Goal: Transaction & Acquisition: Purchase product/service

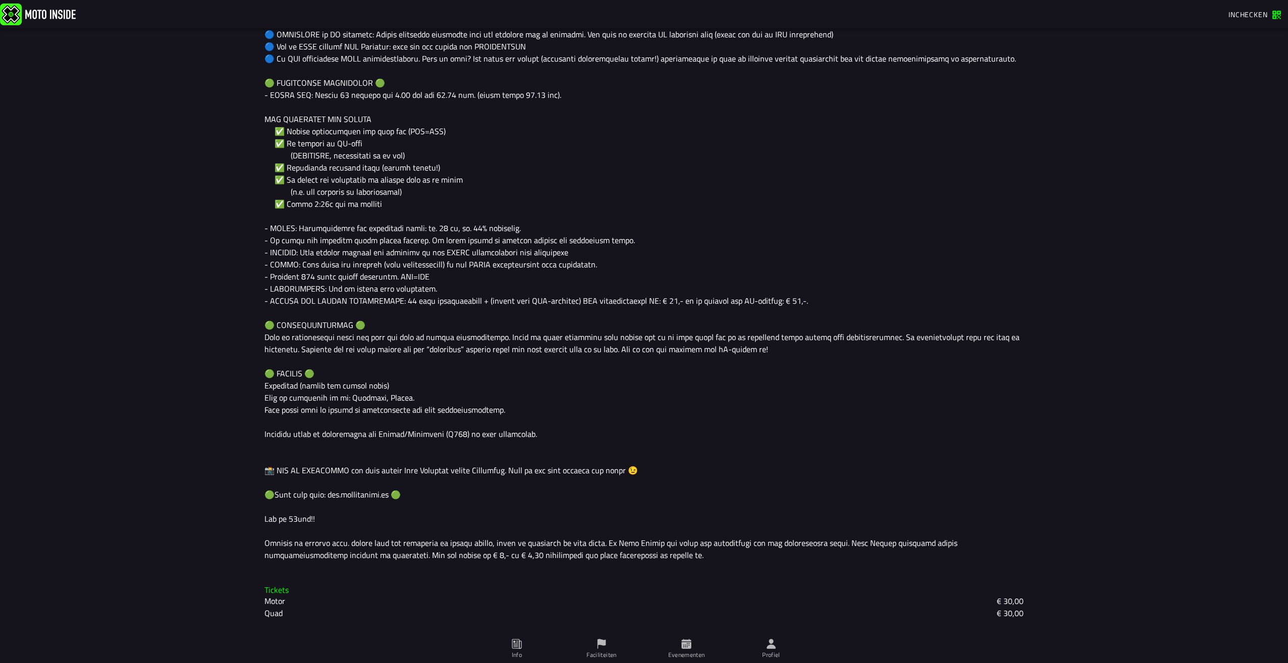
scroll to position [646, 0]
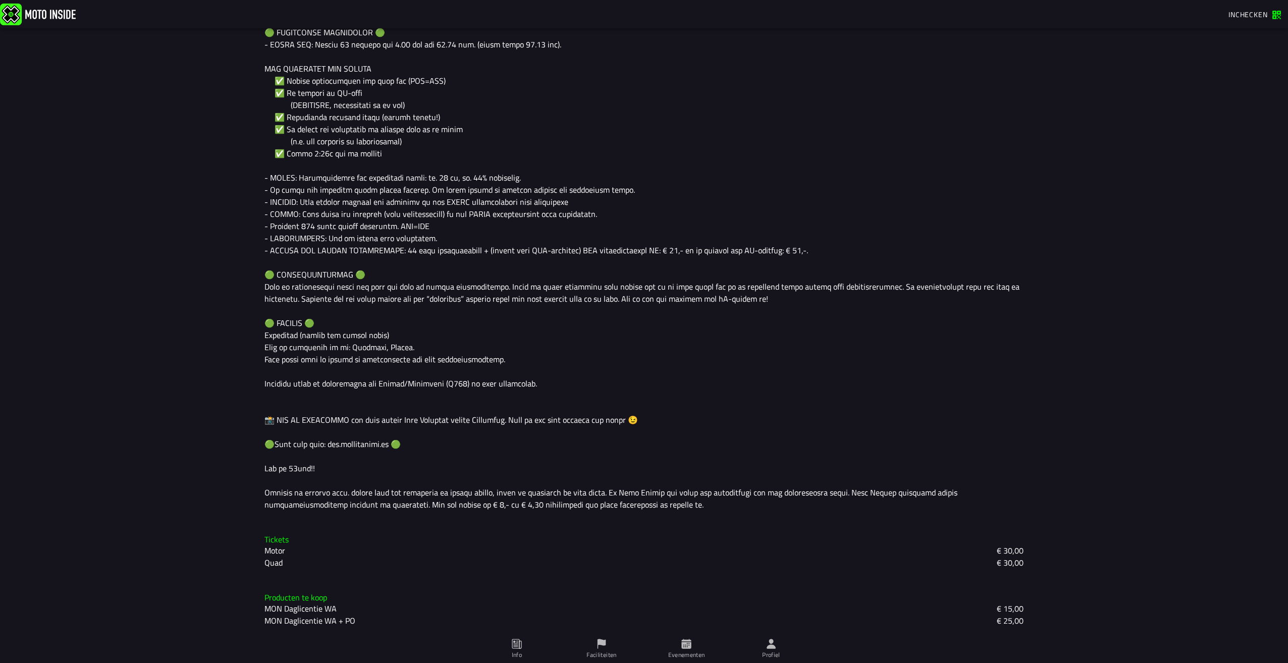
click at [279, 540] on h3 "Tickets" at bounding box center [643, 540] width 759 height 10
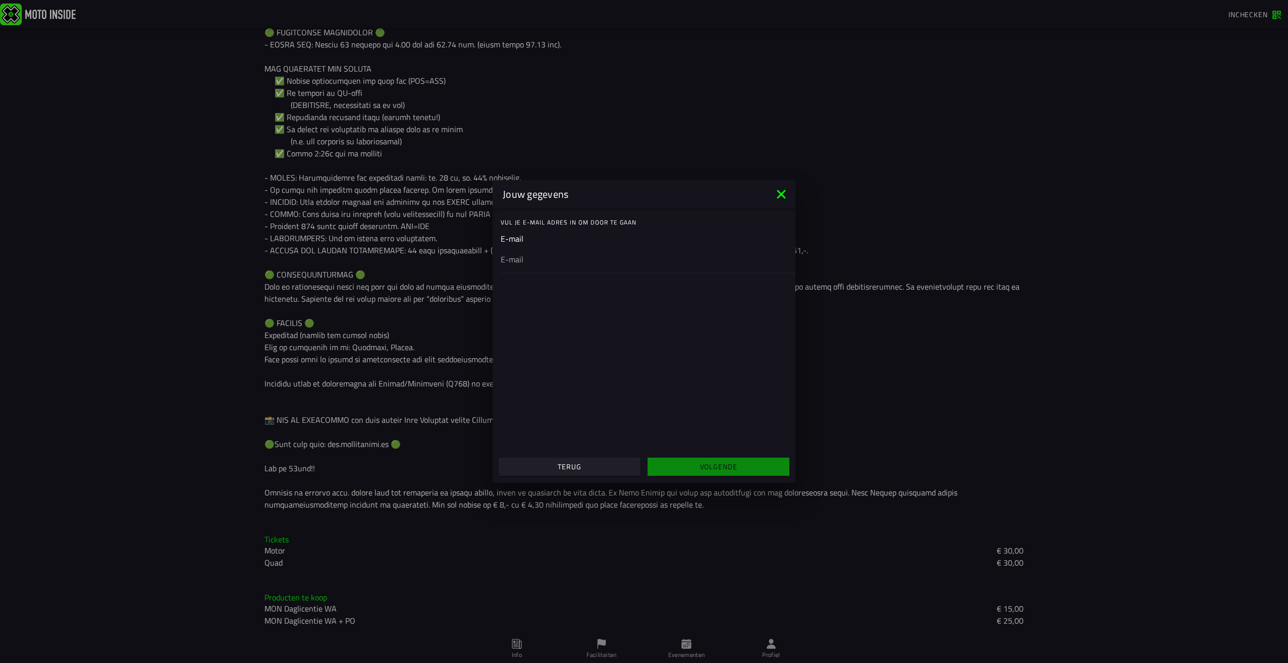
click at [526, 242] on ion-input "E-mail" at bounding box center [644, 253] width 287 height 40
click at [523, 241] on ion-input "E-mail" at bounding box center [644, 253] width 287 height 40
click at [523, 239] on ion-input "E-mail" at bounding box center [644, 253] width 287 height 40
drag, startPoint x: 526, startPoint y: 240, endPoint x: 519, endPoint y: 239, distance: 6.6
click at [519, 239] on ion-input "E-mail" at bounding box center [644, 253] width 287 height 40
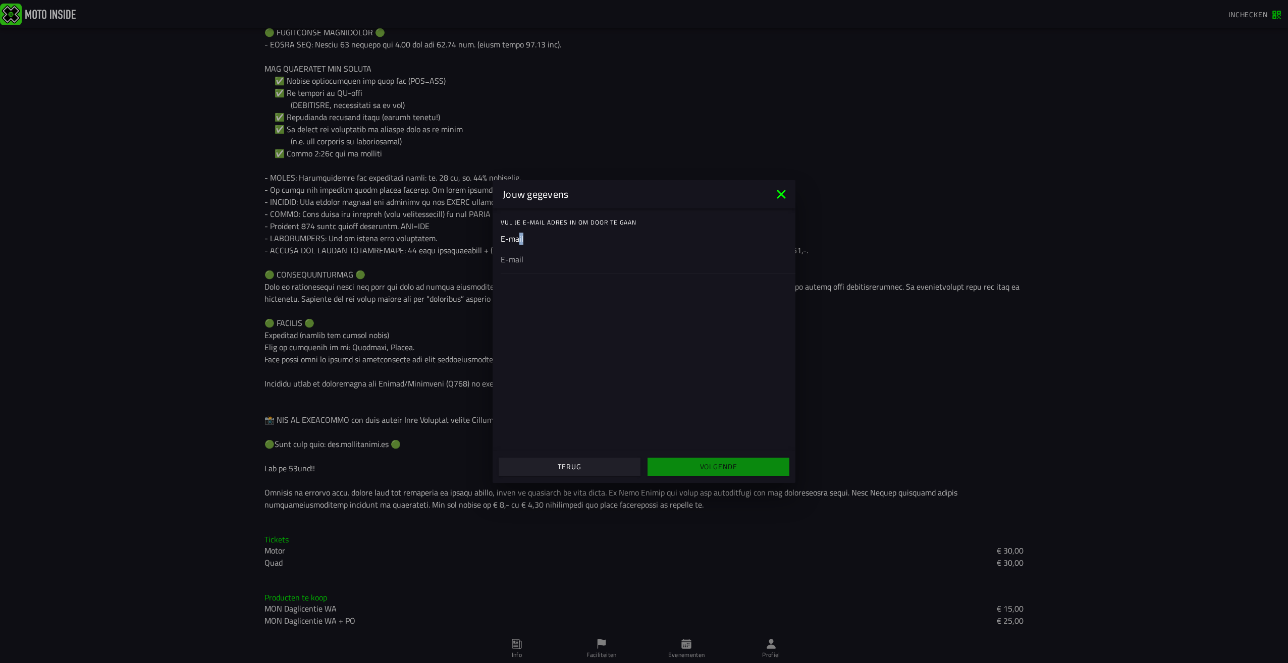
drag, startPoint x: 519, startPoint y: 239, endPoint x: 532, endPoint y: 240, distance: 13.2
click at [532, 240] on ion-input "E-mail" at bounding box center [644, 253] width 287 height 40
click at [529, 257] on input "email" at bounding box center [644, 259] width 287 height 12
type input "d"
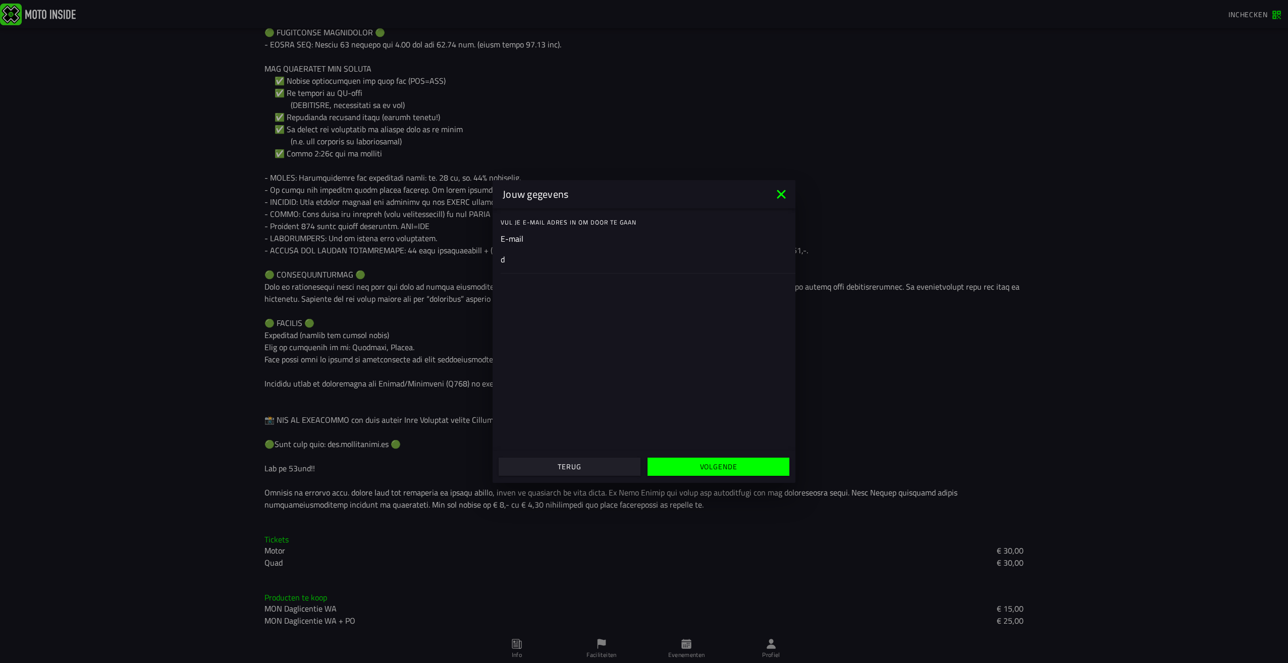
click at [532, 247] on div "d" at bounding box center [644, 259] width 287 height 28
click at [532, 253] on input "d" at bounding box center [644, 259] width 287 height 12
click at [532, 238] on ion-input "E-mail d" at bounding box center [644, 253] width 287 height 40
click at [525, 232] on div "Vul je E-mail adres in om door te gaan" at bounding box center [648, 222] width 295 height 20
click at [510, 262] on input "d" at bounding box center [644, 259] width 287 height 12
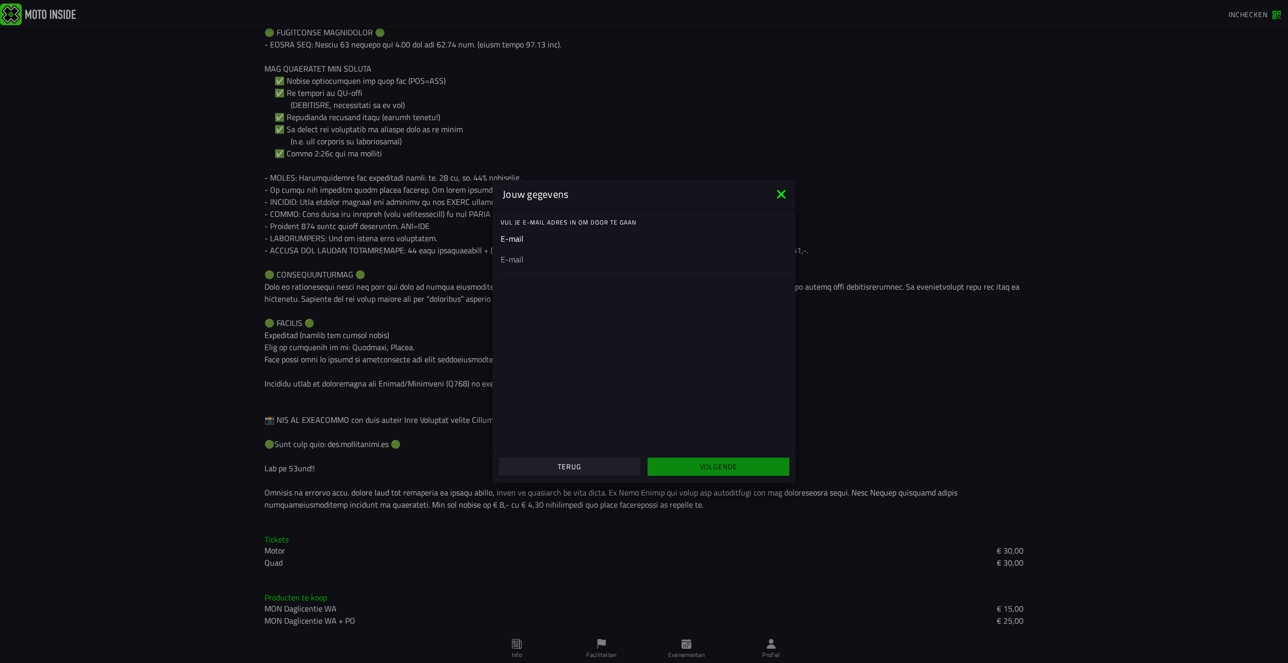
type input "[EMAIL_ADDRESS][DOMAIN_NAME]"
click at [697, 475] on button "Volgende" at bounding box center [719, 467] width 142 height 18
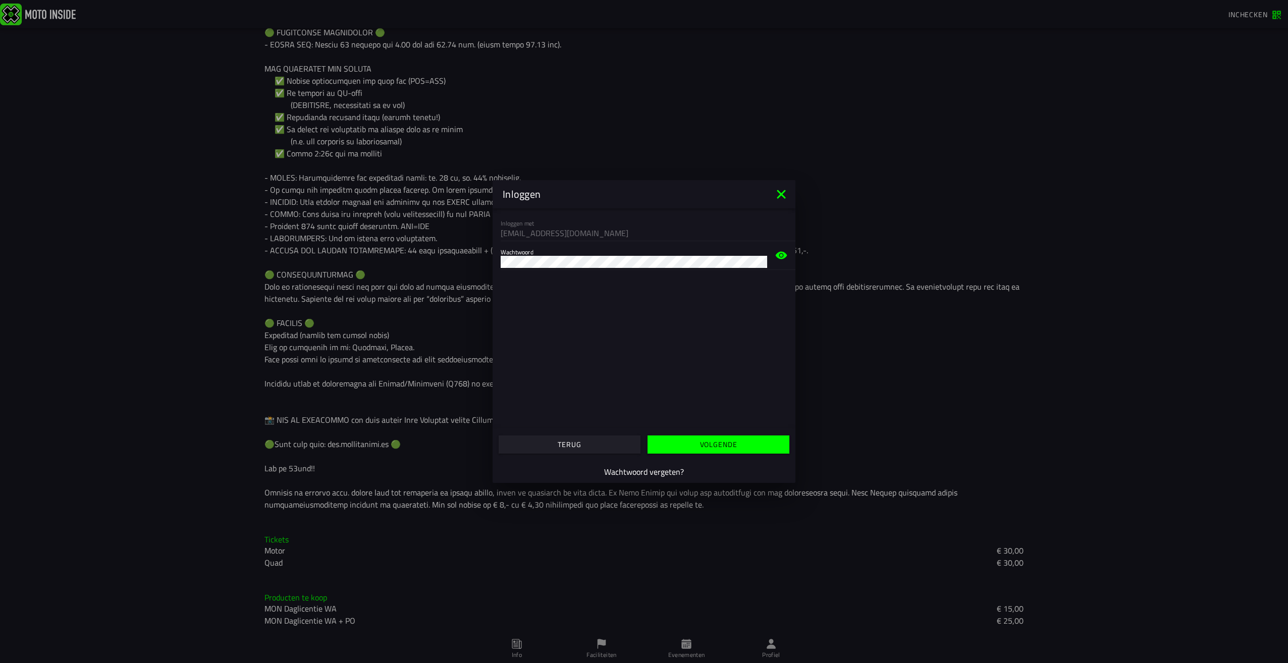
click at [0, 0] on slot "Volgende" at bounding box center [0, 0] width 0 height 0
click at [609, 269] on div at bounding box center [634, 261] width 266 height 16
click at [480, 266] on ion-modal "Inloggen Inloggen met [EMAIL_ADDRESS][DOMAIN_NAME] Wachtwoord Verkeerde inloggg…" at bounding box center [644, 331] width 1288 height 663
click at [701, 435] on ion-col "Volgende" at bounding box center [718, 444] width 149 height 27
click at [703, 450] on button "button" at bounding box center [719, 445] width 142 height 18
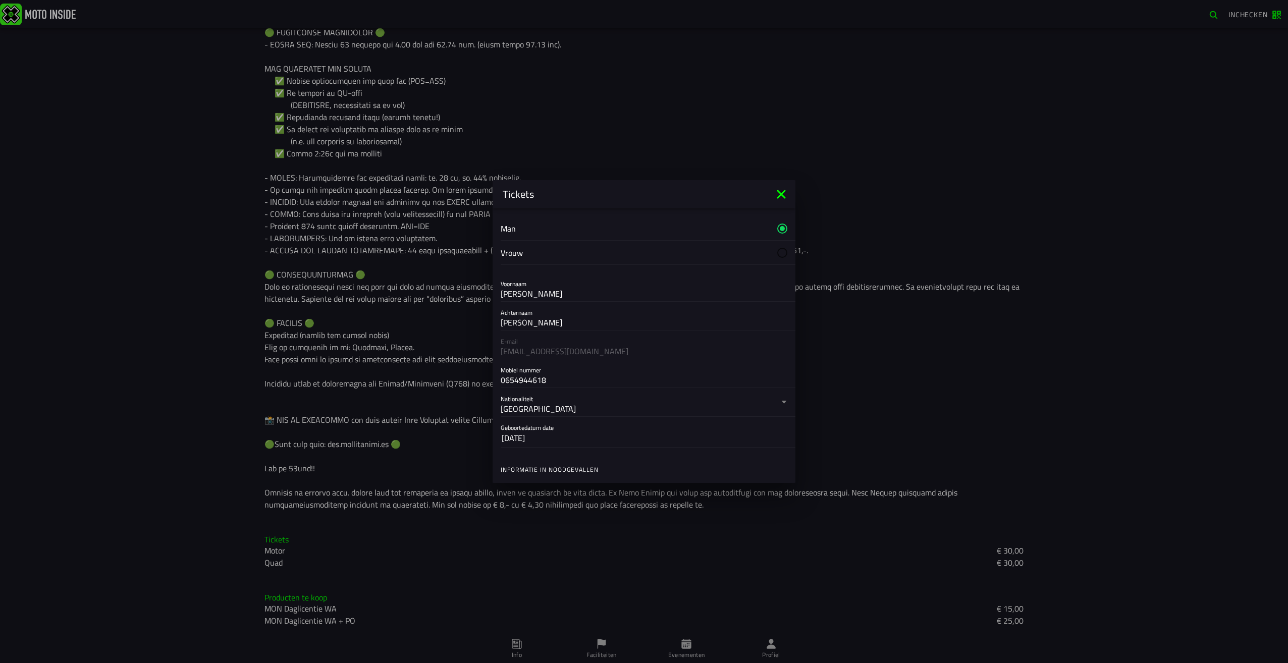
scroll to position [0, 0]
click at [517, 273] on label "Man" at bounding box center [644, 273] width 287 height 24
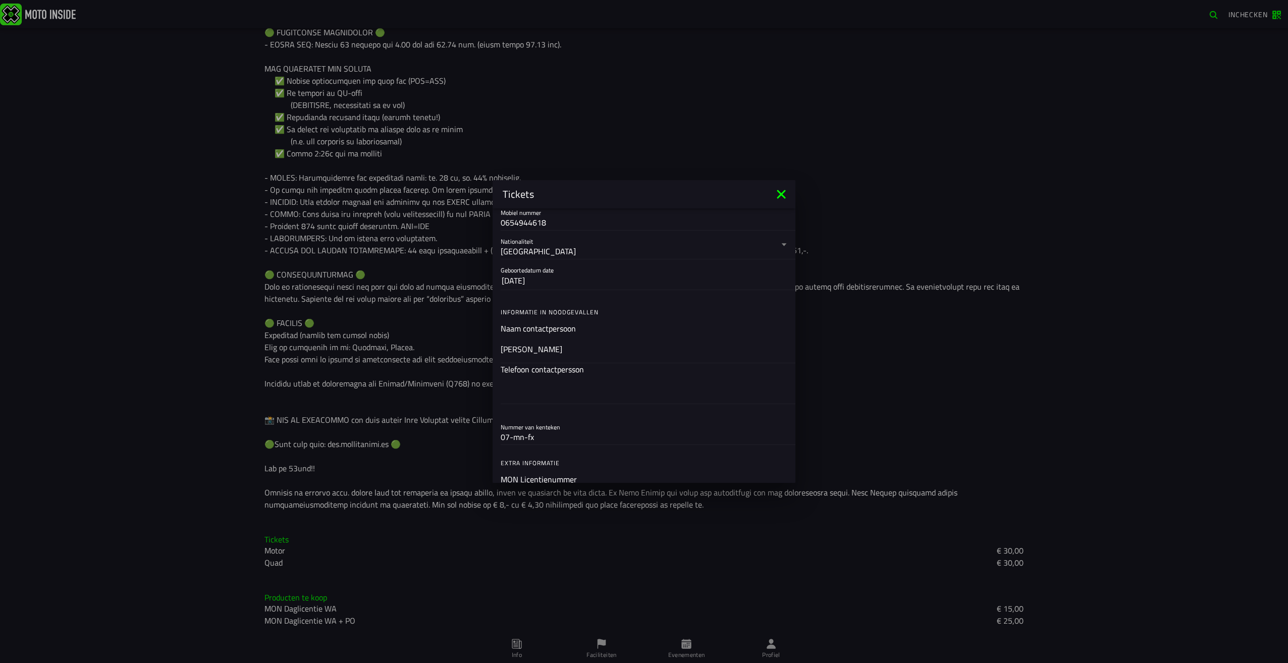
click at [0, 0] on ion-label "Informatie in noodgevallen" at bounding box center [0, 0] width 0 height 0
click at [515, 394] on input "text" at bounding box center [644, 390] width 287 height 12
type input "06-51900465"
click at [535, 441] on input "text" at bounding box center [644, 440] width 287 height 12
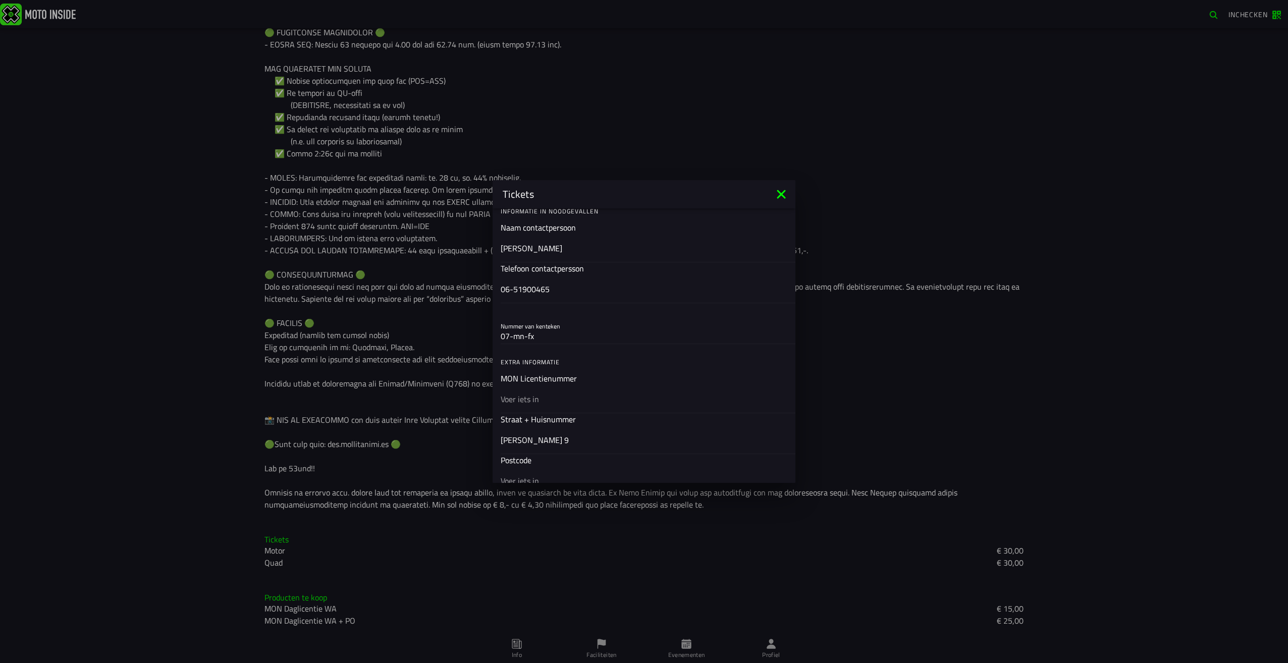
type input "[PERSON_NAME] 9"
type input "5761DD"
click at [537, 415] on input "text" at bounding box center [644, 417] width 287 height 12
type input "Bakel"
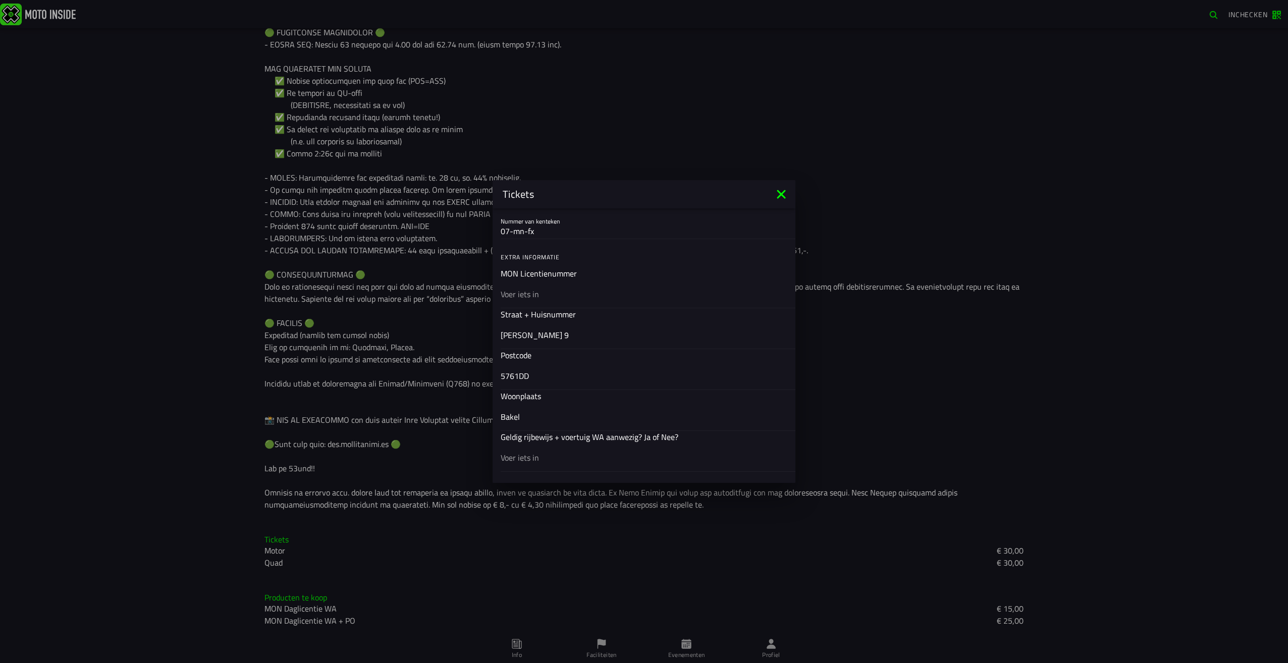
click at [523, 458] on input "text" at bounding box center [644, 458] width 287 height 12
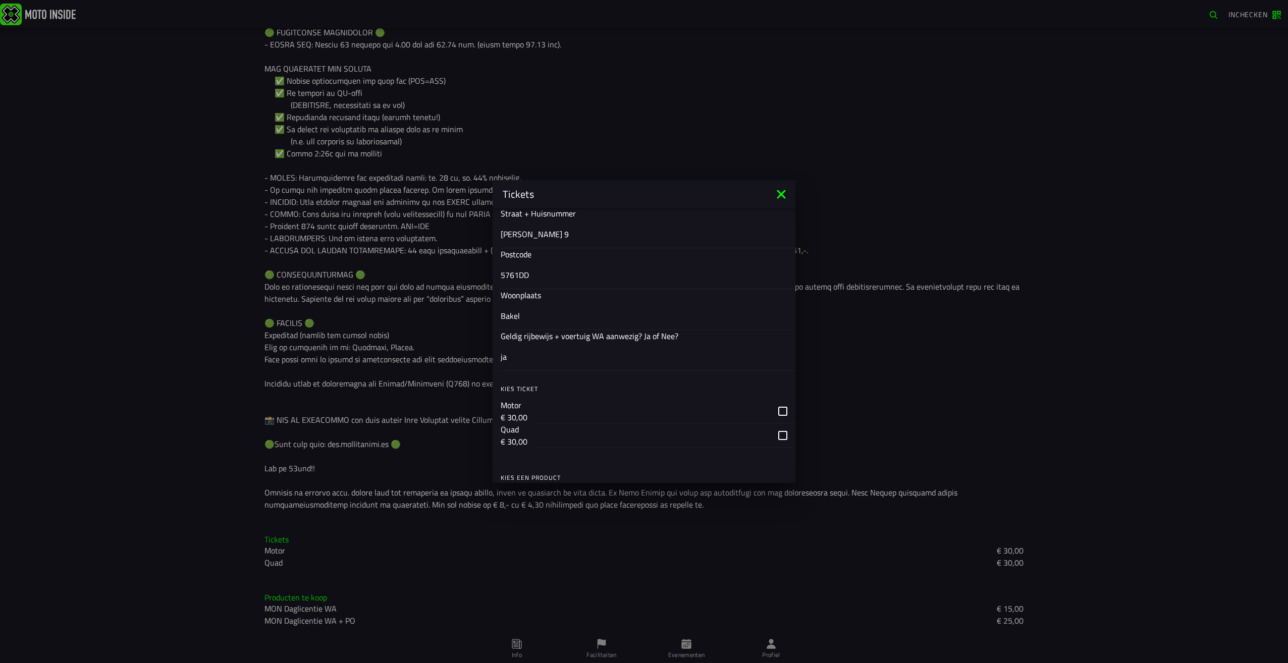
type input "ja"
click at [536, 413] on div "button" at bounding box center [653, 411] width 235 height 24
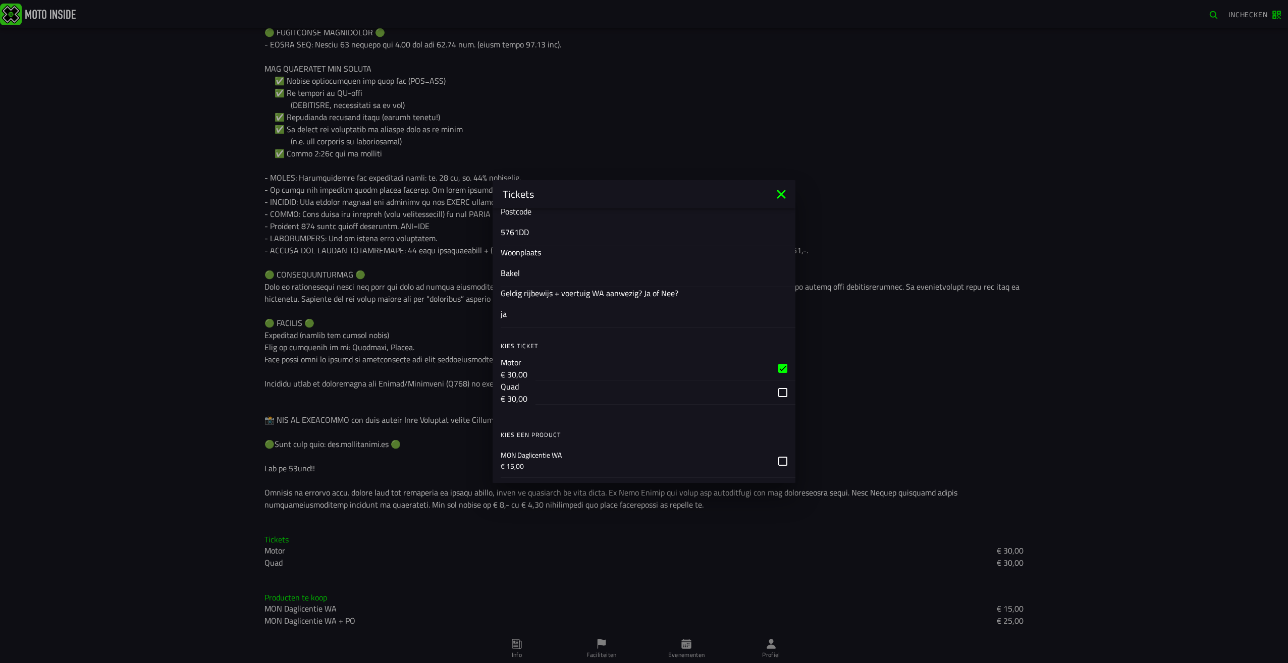
scroll to position [610, 0]
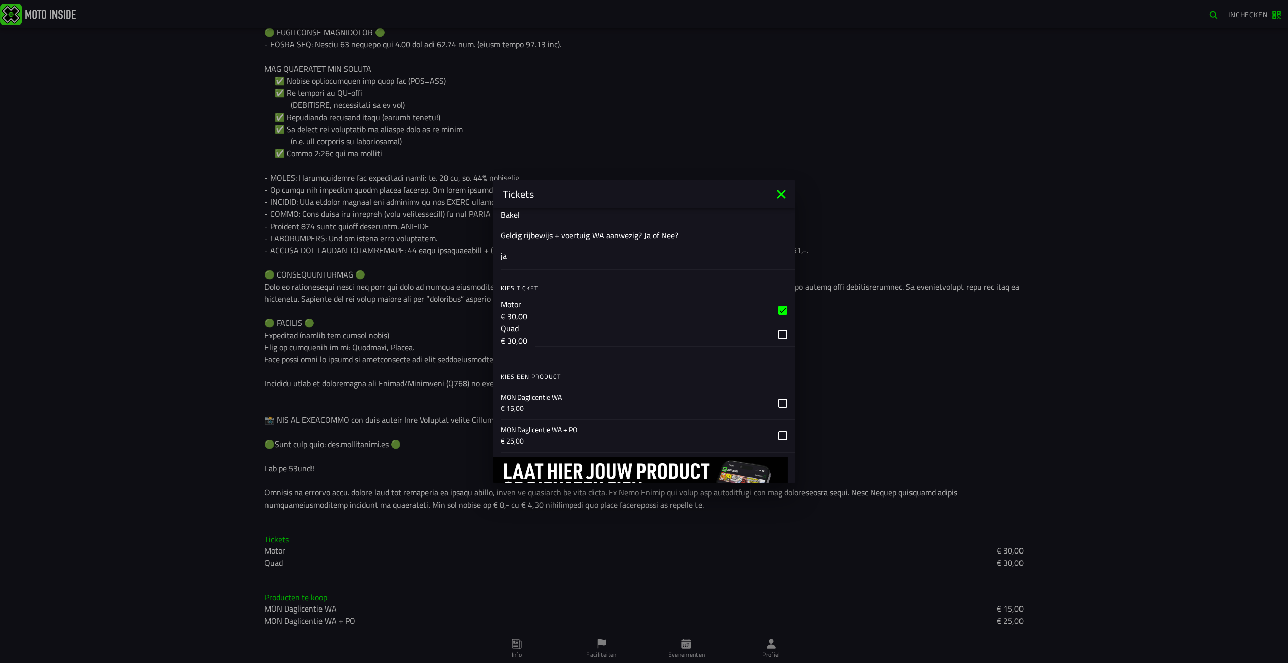
click at [542, 434] on p "MON Daglicentie WA + PO" at bounding box center [636, 430] width 270 height 10
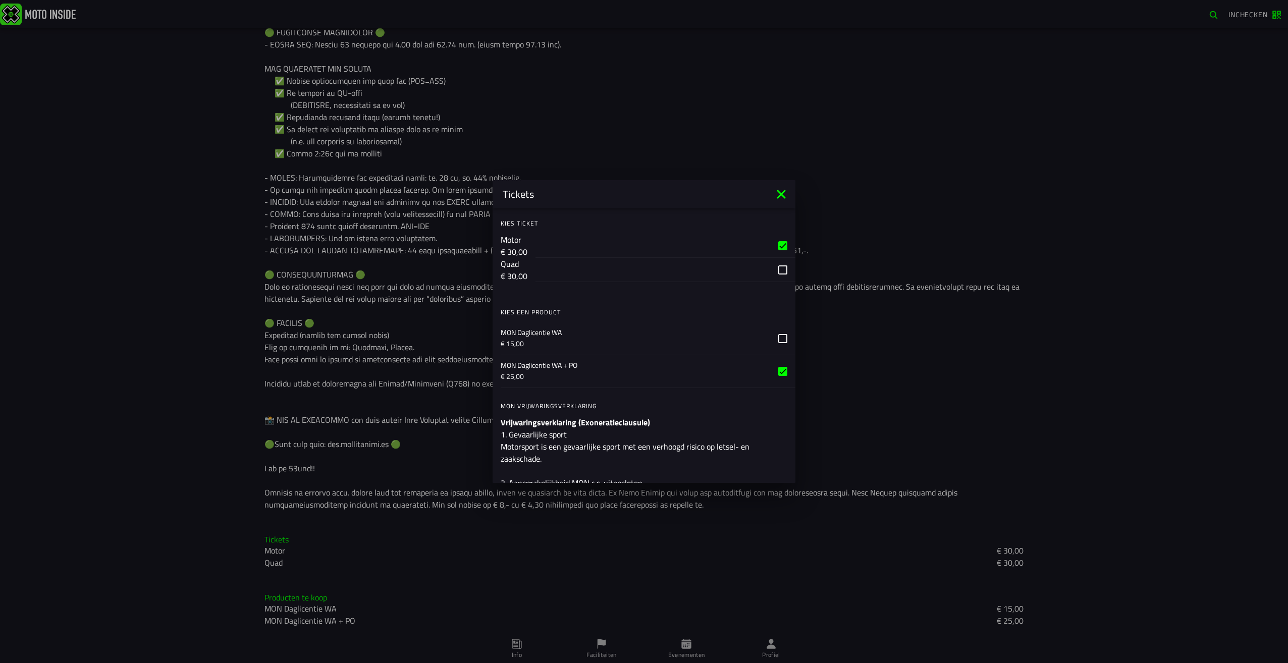
scroll to position [660, 0]
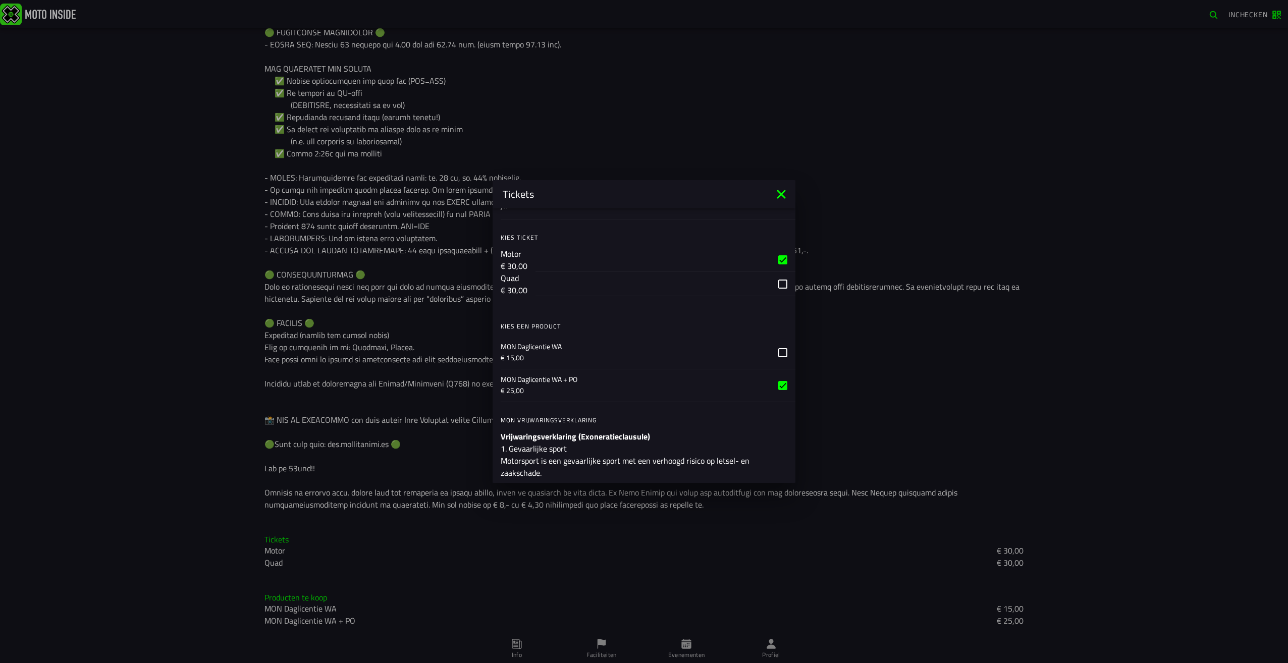
click at [778, 352] on icon at bounding box center [782, 352] width 9 height 9
click at [768, 378] on div "MON Daglicentie WA + PO € 25,00" at bounding box center [648, 385] width 295 height 33
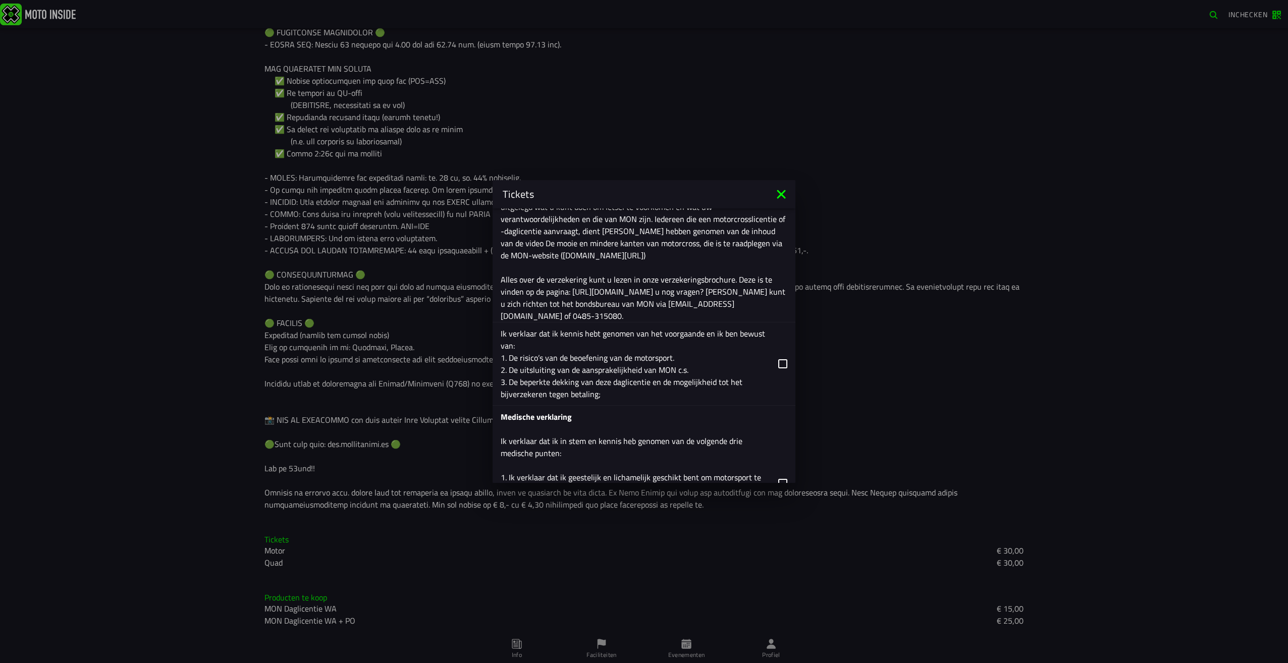
scroll to position [1266, 0]
click at [778, 361] on icon at bounding box center [782, 363] width 9 height 9
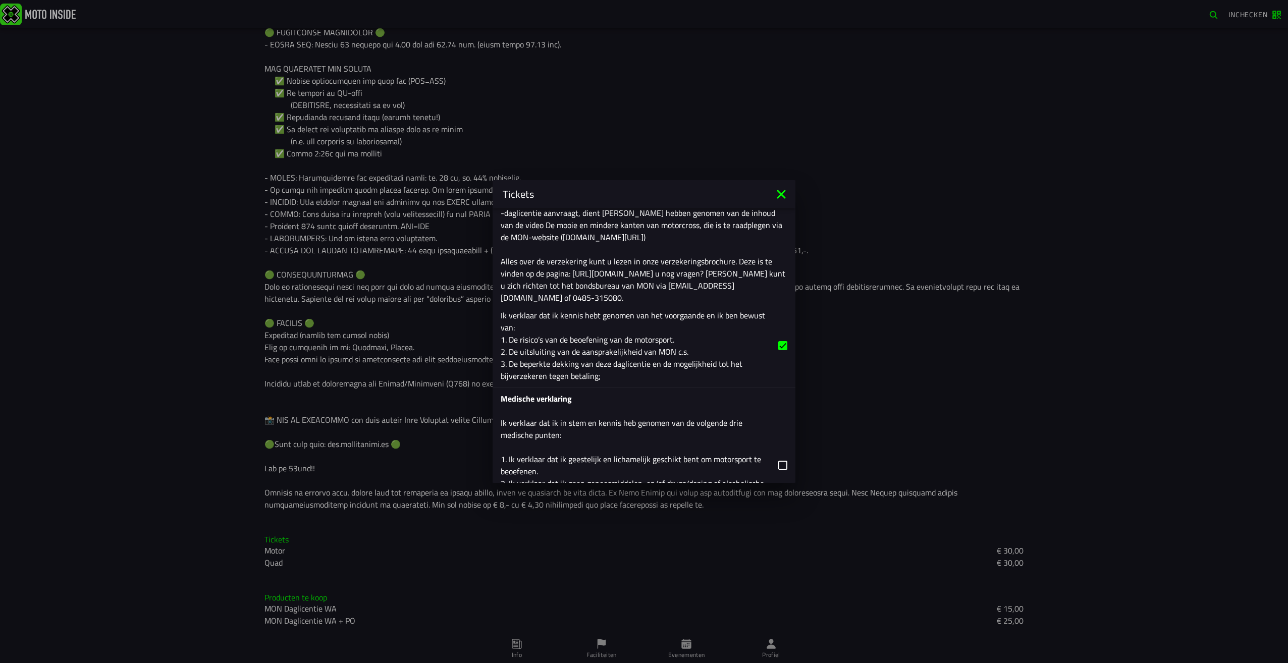
scroll to position [1417, 0]
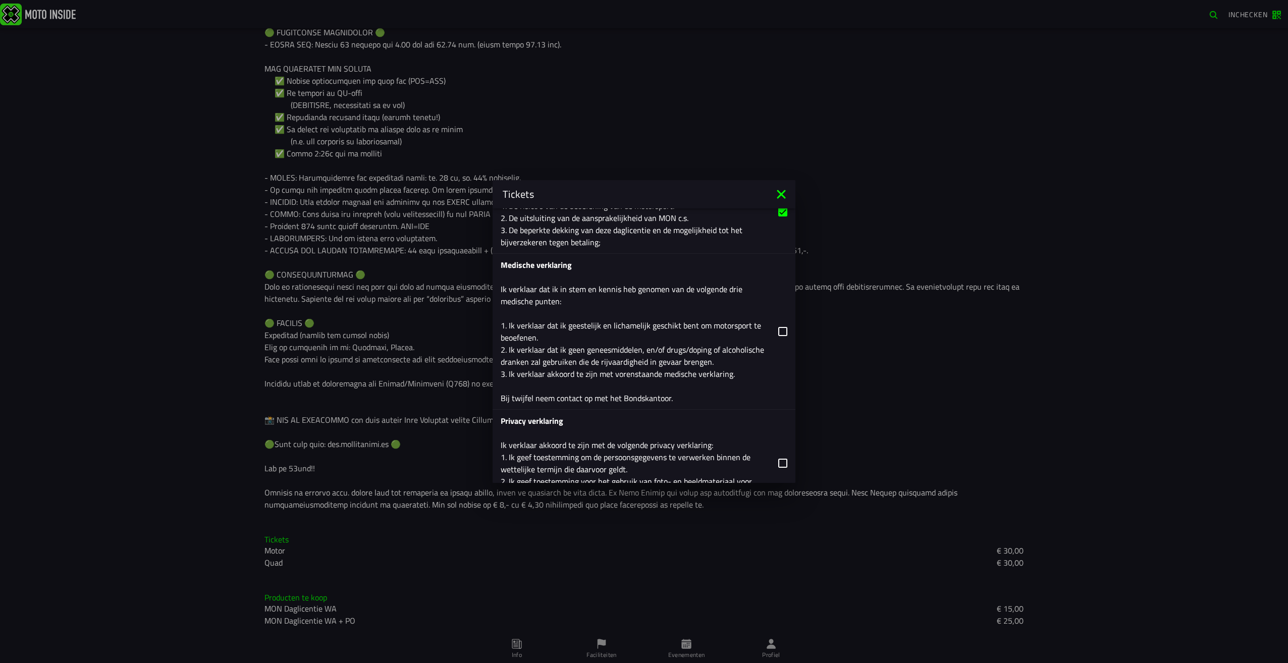
click at [778, 331] on icon at bounding box center [782, 331] width 9 height 9
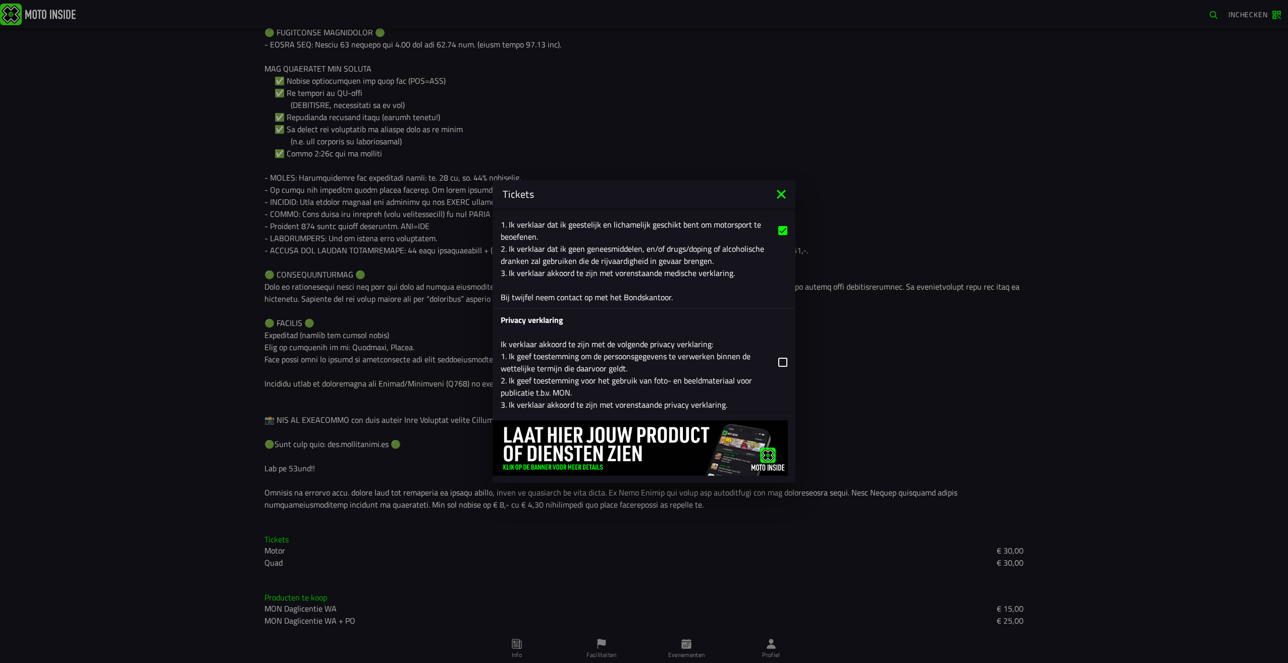
click at [778, 361] on icon at bounding box center [782, 362] width 9 height 9
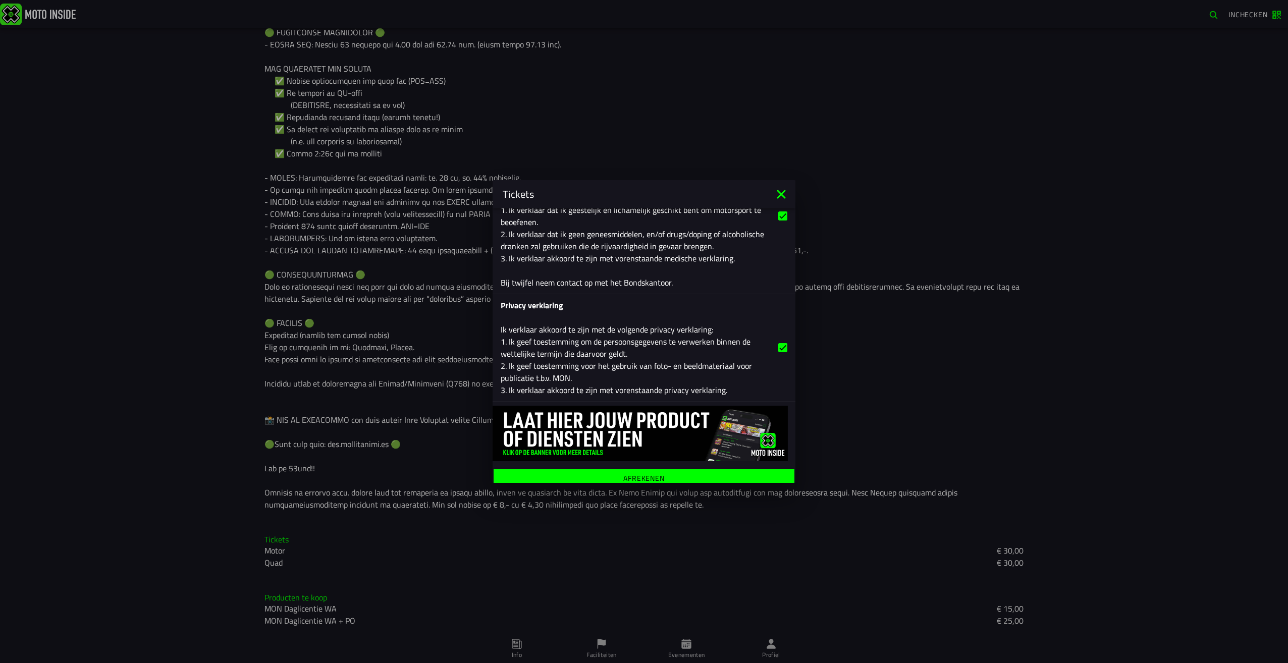
scroll to position [1539, 0]
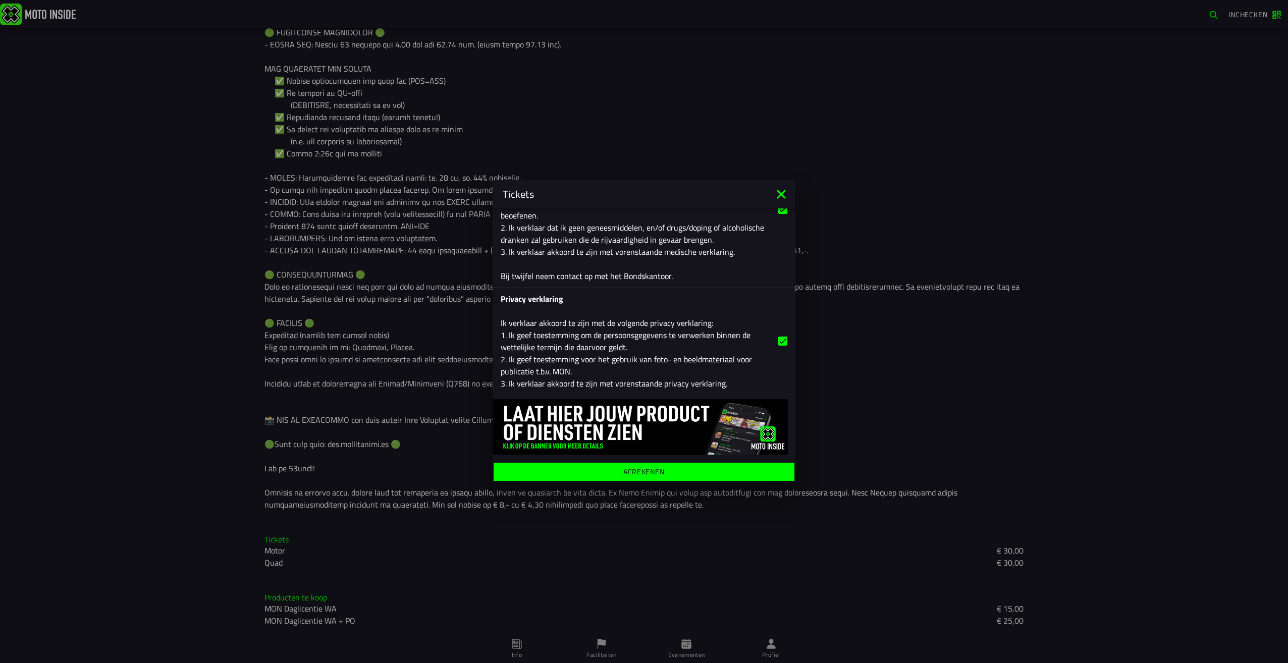
click at [628, 472] on ion-label "Afrekenen" at bounding box center [643, 471] width 41 height 7
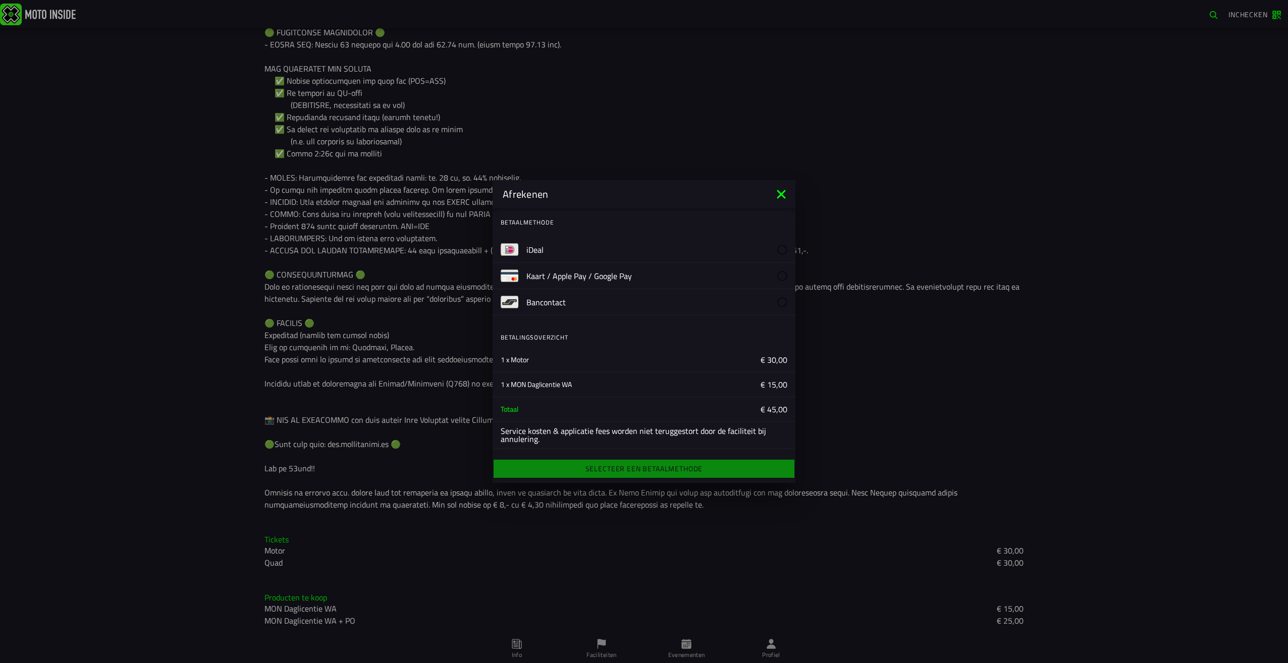
click at [0, 0] on slot "iDeal" at bounding box center [0, 0] width 0 height 0
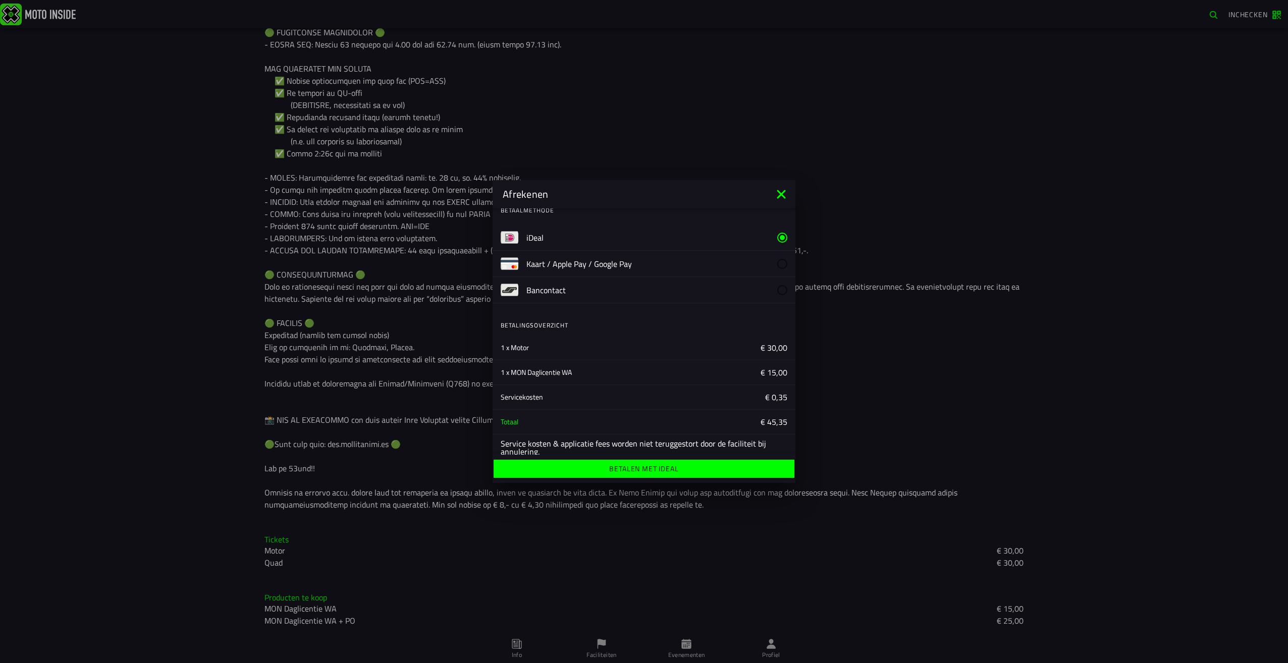
scroll to position [23, 0]
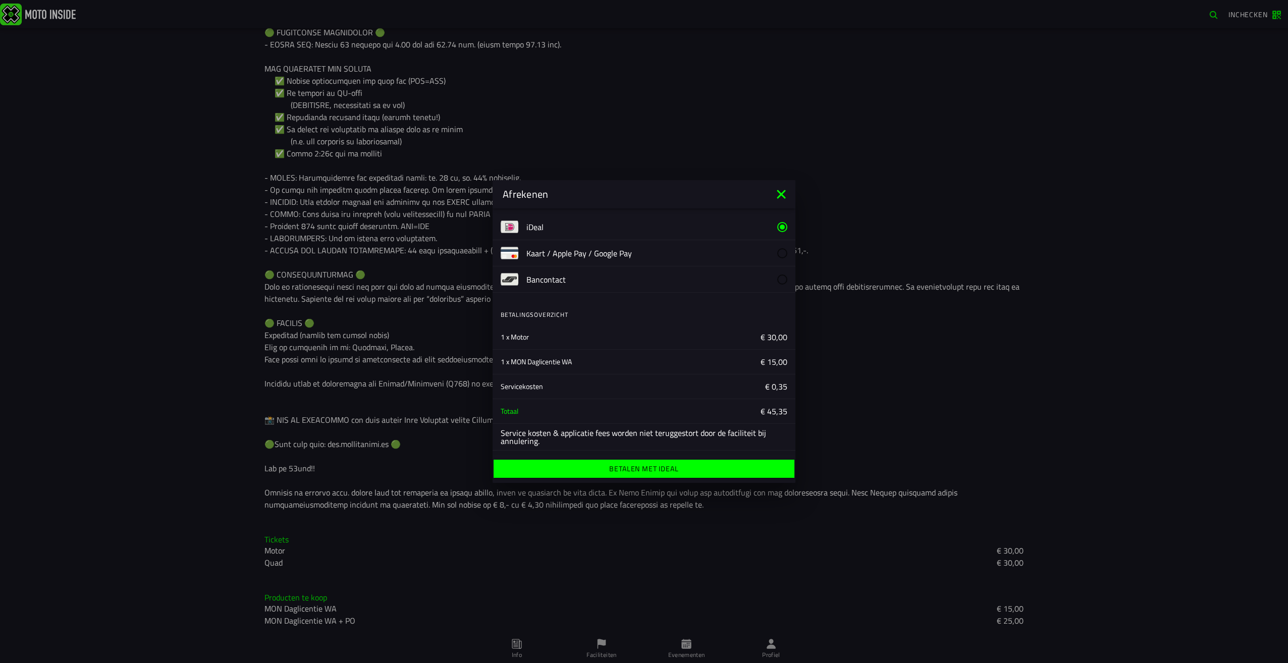
click at [631, 472] on ion-label "Betalen met iDeal" at bounding box center [643, 468] width 69 height 7
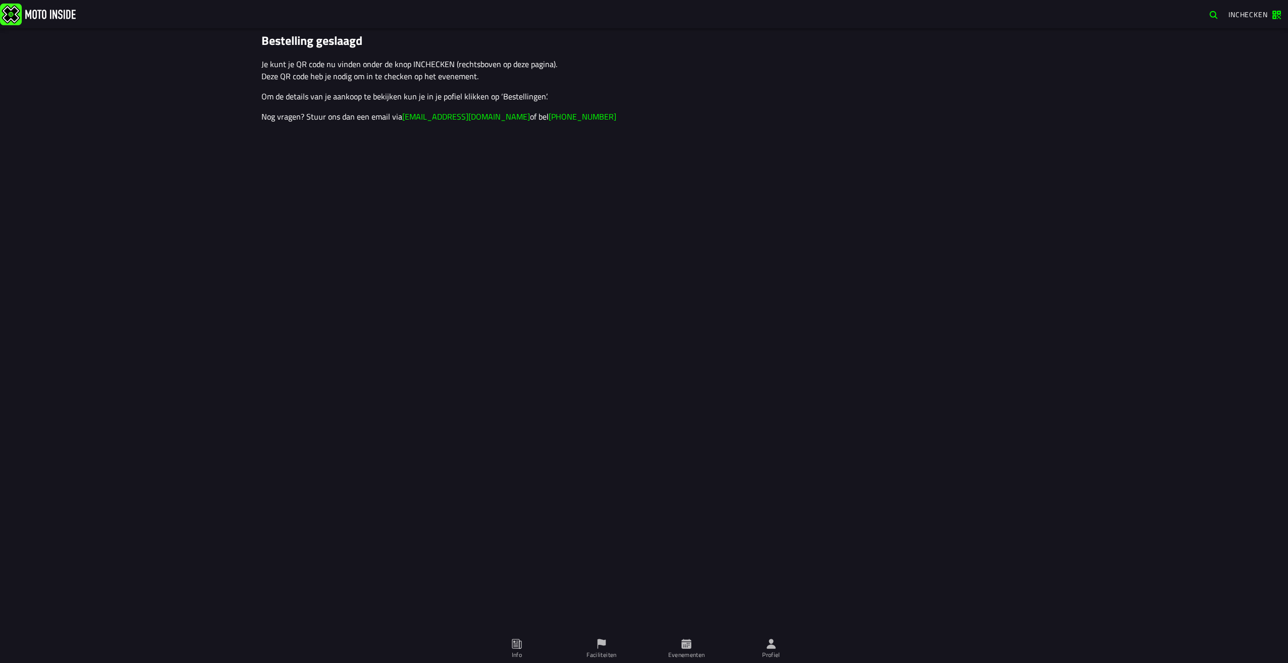
click at [1272, 15] on span "Inchecken" at bounding box center [1254, 15] width 52 height 10
